Goal: Task Accomplishment & Management: Use online tool/utility

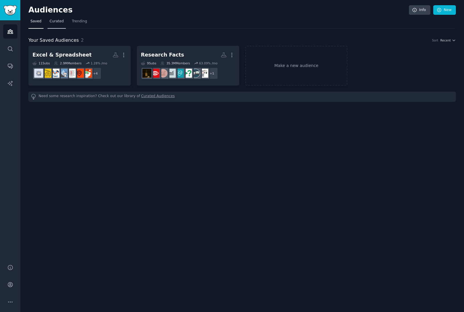
click at [58, 24] on link "Curated" at bounding box center [57, 23] width 18 height 12
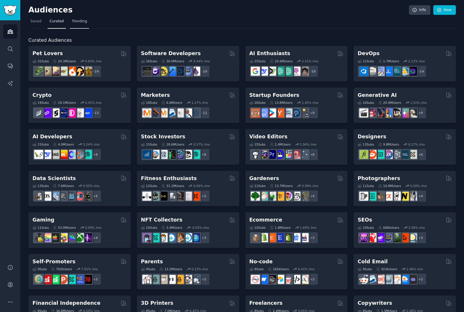
click at [87, 24] on link "Trending" at bounding box center [79, 23] width 19 height 12
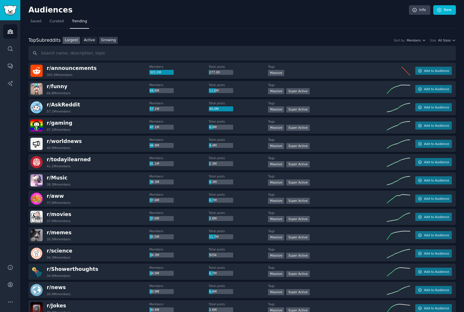
click at [113, 37] on link "Growing" at bounding box center [108, 40] width 19 height 7
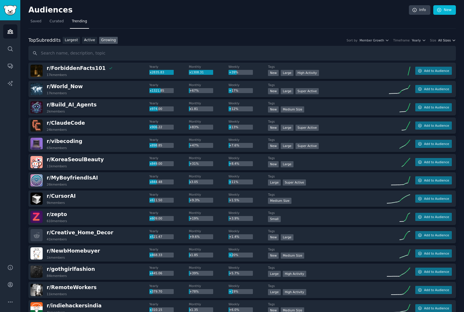
click at [443, 41] on span "All Sizes" at bounding box center [444, 40] width 12 height 4
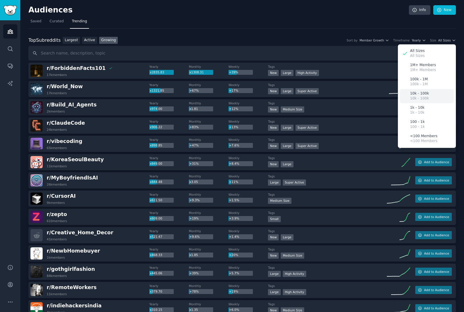
click at [430, 94] on div "10k - 100k 10k - 100k" at bounding box center [427, 96] width 54 height 14
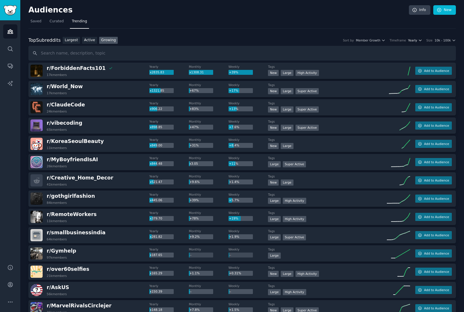
click at [417, 39] on span "Yearly" at bounding box center [412, 40] width 9 height 4
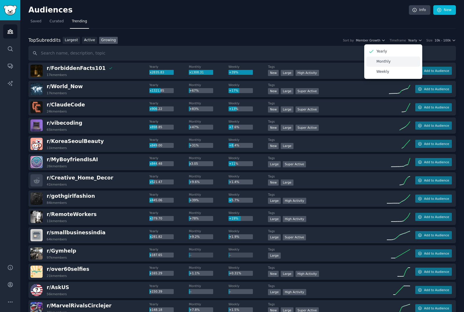
click at [405, 61] on div "Monthly" at bounding box center [393, 62] width 54 height 10
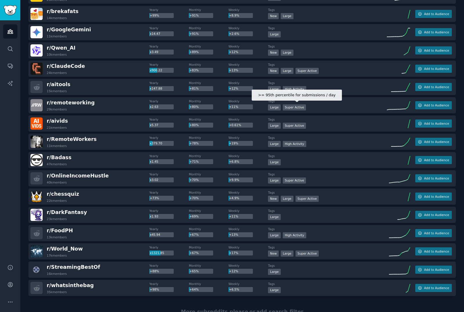
scroll to position [23, 0]
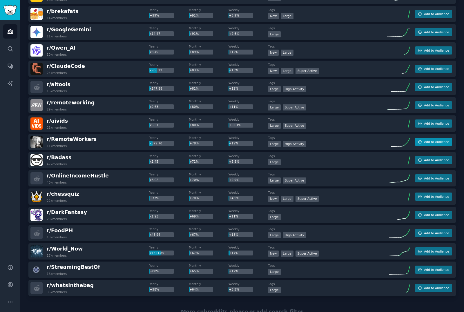
click at [433, 140] on span "Add to Audience" at bounding box center [436, 142] width 25 height 4
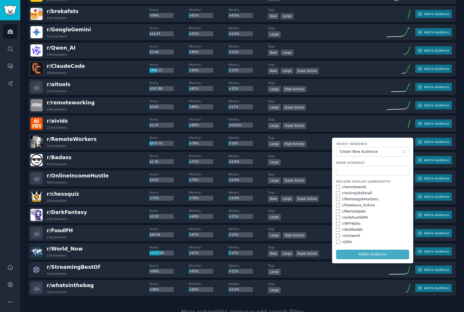
click at [285, 209] on dt "Tags" at bounding box center [327, 211] width 119 height 4
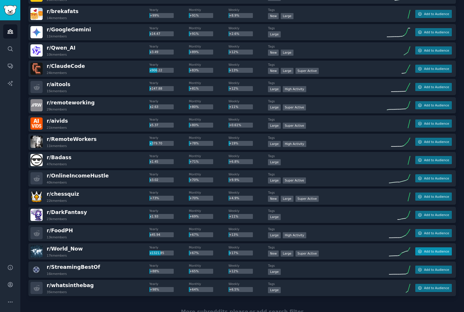
click at [436, 247] on button "Add to Audience" at bounding box center [433, 251] width 37 height 8
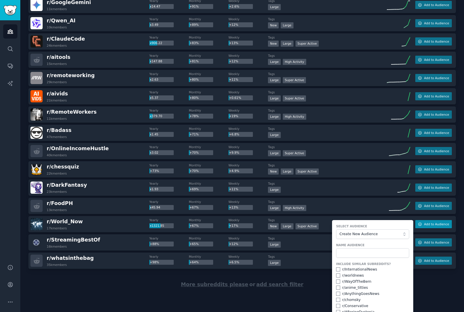
scroll to position [713, 0]
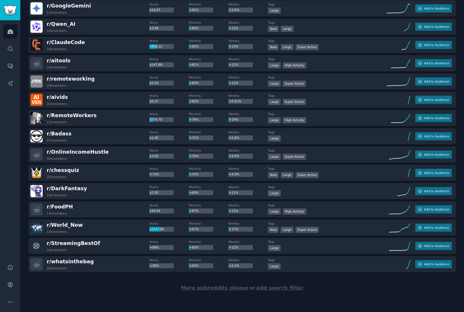
scroll to position [678, 0]
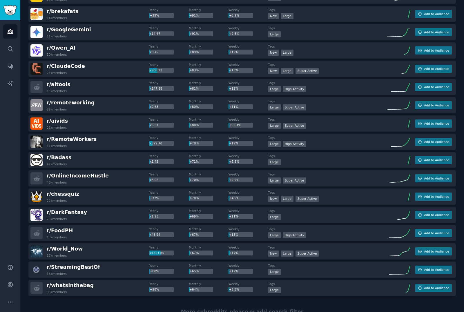
click at [215, 309] on span "More subreddits please" at bounding box center [214, 312] width 67 height 6
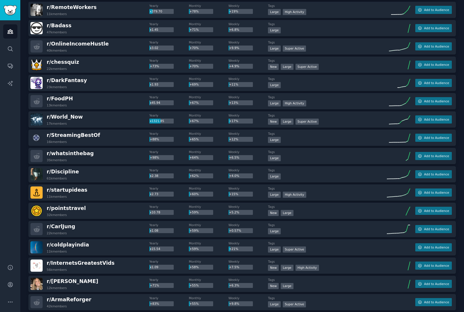
scroll to position [812, 0]
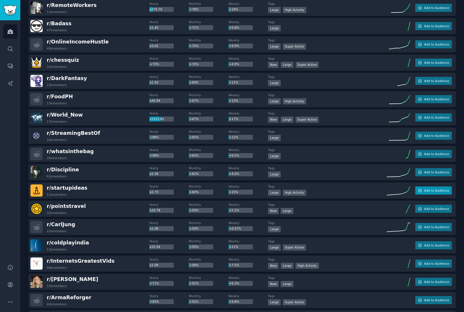
click at [431, 189] on span "Add to Audience" at bounding box center [436, 191] width 25 height 4
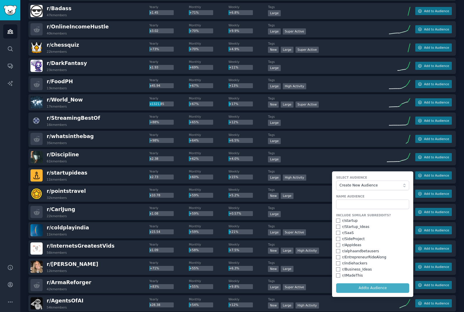
scroll to position [828, 0]
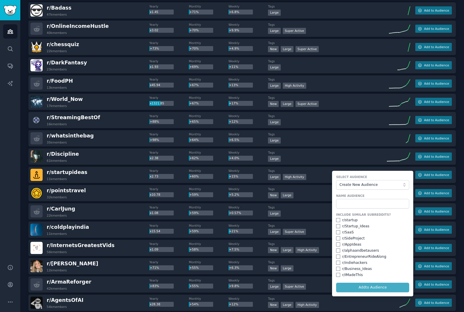
click at [337, 218] on input "checkbox" at bounding box center [338, 220] width 4 height 4
checkbox input "true"
click at [338, 224] on input "checkbox" at bounding box center [338, 226] width 4 height 4
checkbox input "true"
click at [338, 230] on input "checkbox" at bounding box center [338, 232] width 4 height 4
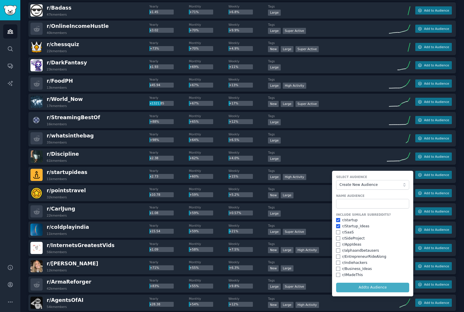
checkbox input "true"
click at [339, 236] on input "checkbox" at bounding box center [338, 238] width 4 height 4
checkbox input "true"
click at [338, 243] on input "checkbox" at bounding box center [338, 245] width 4 height 4
checkbox input "true"
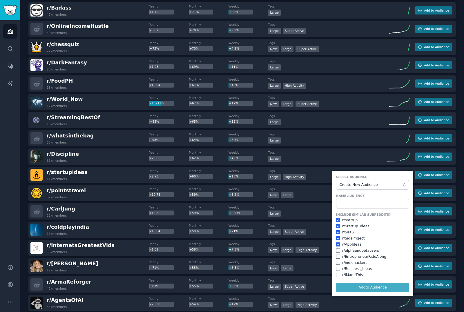
click at [338, 249] on input "checkbox" at bounding box center [338, 251] width 4 height 4
checkbox input "true"
click at [338, 255] on input "checkbox" at bounding box center [338, 257] width 4 height 4
checkbox input "true"
click at [338, 261] on input "checkbox" at bounding box center [338, 263] width 4 height 4
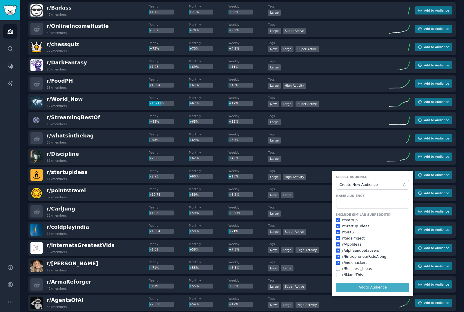
checkbox input "true"
click at [338, 267] on input "checkbox" at bounding box center [338, 269] width 4 height 4
checkbox input "true"
click at [338, 273] on input "checkbox" at bounding box center [338, 275] width 4 height 4
checkbox input "true"
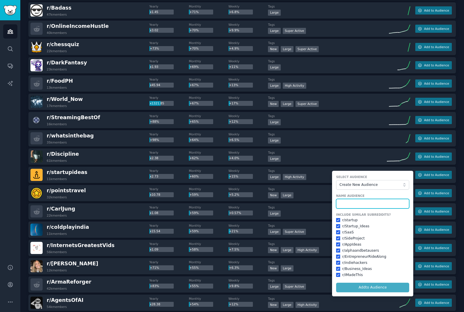
click at [354, 199] on input "text" at bounding box center [372, 204] width 73 height 10
type input "Startup Ideas"
click at [373, 283] on button "Add to Audience" at bounding box center [372, 288] width 73 height 10
checkbox input "false"
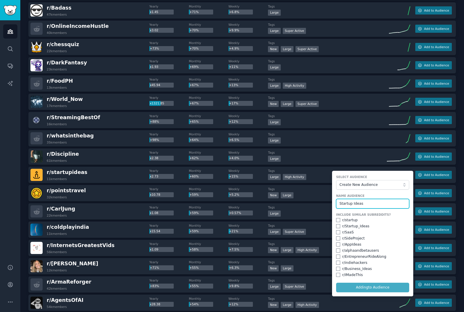
checkbox input "false"
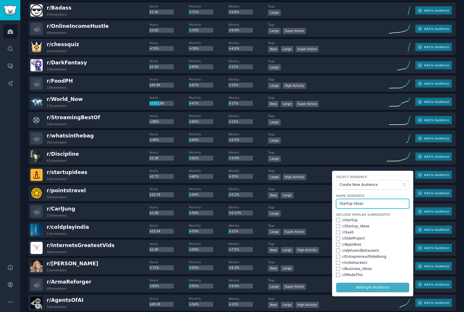
checkbox input "false"
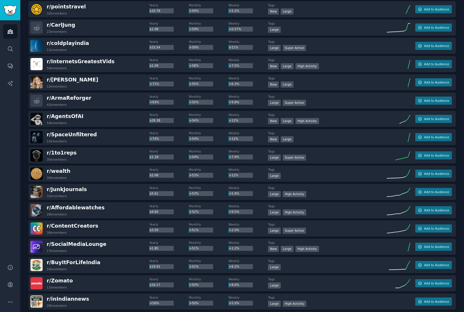
scroll to position [1019, 0]
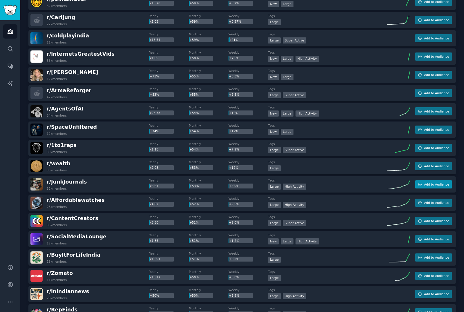
click at [424, 180] on button "Add to Audience" at bounding box center [433, 184] width 37 height 8
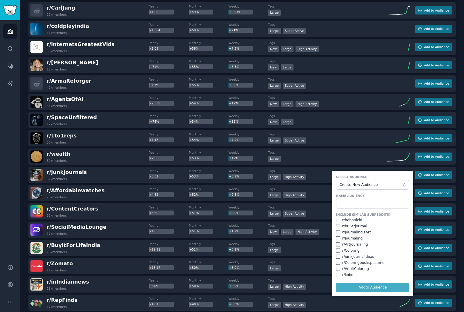
scroll to position [1030, 0]
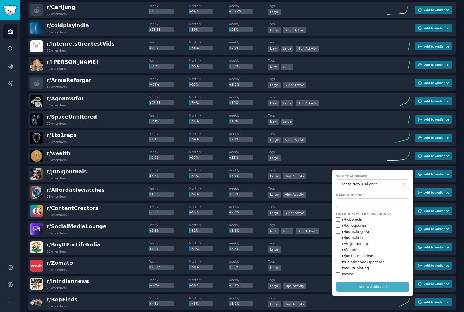
click at [277, 221] on div "r/ SocialMediaLounge 17k members Yearly x1.85 Monthly +51% Weekly +1.2% Tags Ne…" at bounding box center [242, 229] width 428 height 16
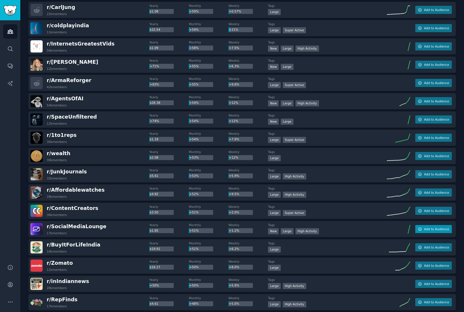
click at [429, 227] on span "Add to Audience" at bounding box center [436, 229] width 25 height 4
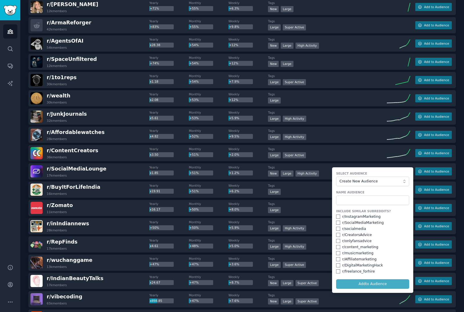
scroll to position [1088, 0]
click at [338, 214] on input "checkbox" at bounding box center [338, 216] width 4 height 4
checkbox input "true"
click at [339, 220] on input "checkbox" at bounding box center [338, 222] width 4 height 4
checkbox input "true"
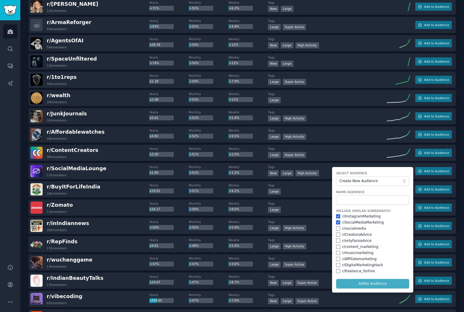
click at [338, 227] on input "checkbox" at bounding box center [338, 229] width 4 height 4
checkbox input "true"
click at [338, 233] on input "checkbox" at bounding box center [338, 235] width 4 height 4
checkbox input "true"
click at [339, 239] on input "checkbox" at bounding box center [338, 241] width 4 height 4
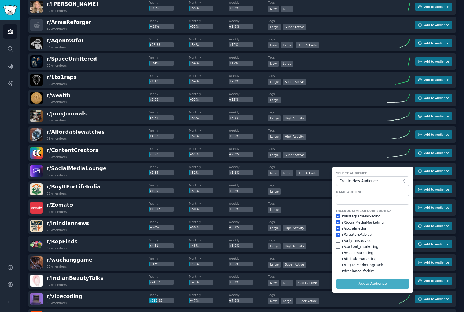
checkbox input "true"
click at [338, 245] on input "checkbox" at bounding box center [338, 247] width 4 height 4
checkbox input "true"
click at [339, 251] on input "checkbox" at bounding box center [338, 253] width 4 height 4
checkbox input "true"
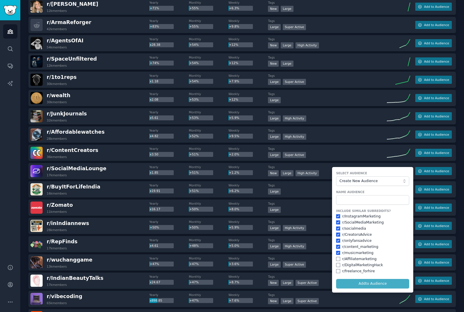
click at [339, 257] on div "r/ Affiliatemarketing" at bounding box center [372, 259] width 73 height 5
click at [337, 257] on input "checkbox" at bounding box center [338, 259] width 4 height 4
checkbox input "true"
click at [338, 263] on input "checkbox" at bounding box center [338, 265] width 4 height 4
checkbox input "true"
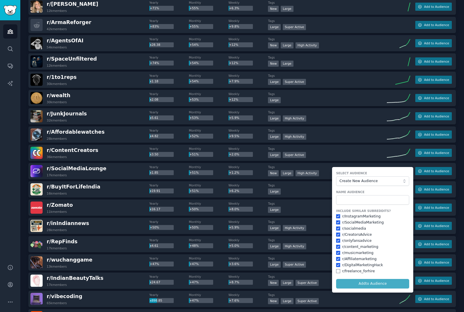
click at [337, 269] on input "checkbox" at bounding box center [338, 271] width 4 height 4
checkbox input "true"
click at [367, 195] on input "text" at bounding box center [372, 200] width 73 height 10
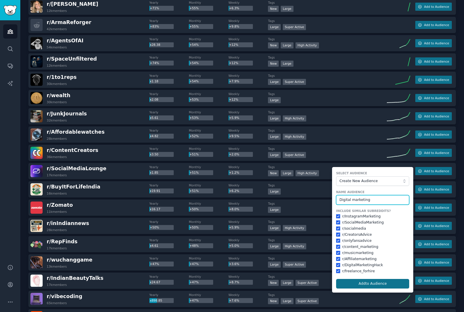
type input "Digital marketing"
click at [365, 279] on button "Add to Audience" at bounding box center [372, 284] width 73 height 10
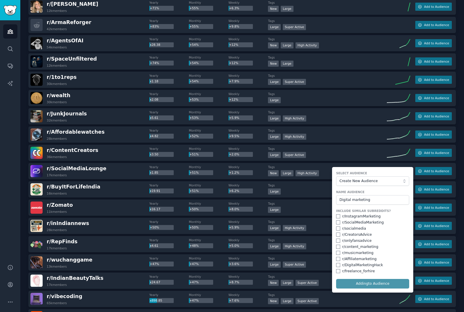
checkbox input "false"
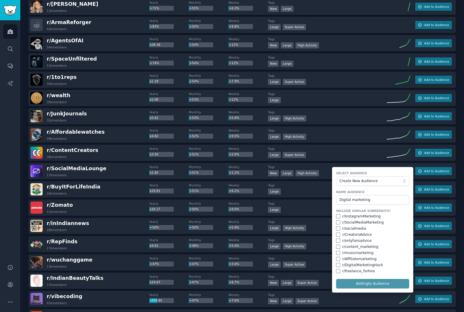
checkbox input "false"
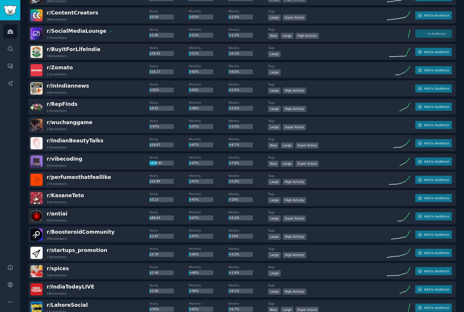
scroll to position [1226, 0]
